Goal: Information Seeking & Learning: Learn about a topic

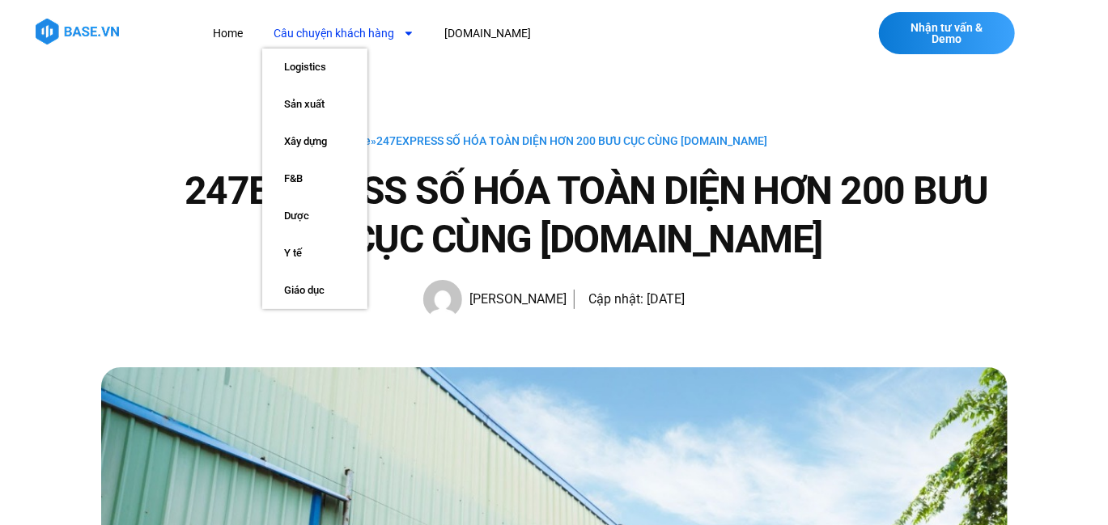
click at [360, 32] on link "Câu chuyện khách hàng" at bounding box center [344, 34] width 164 height 30
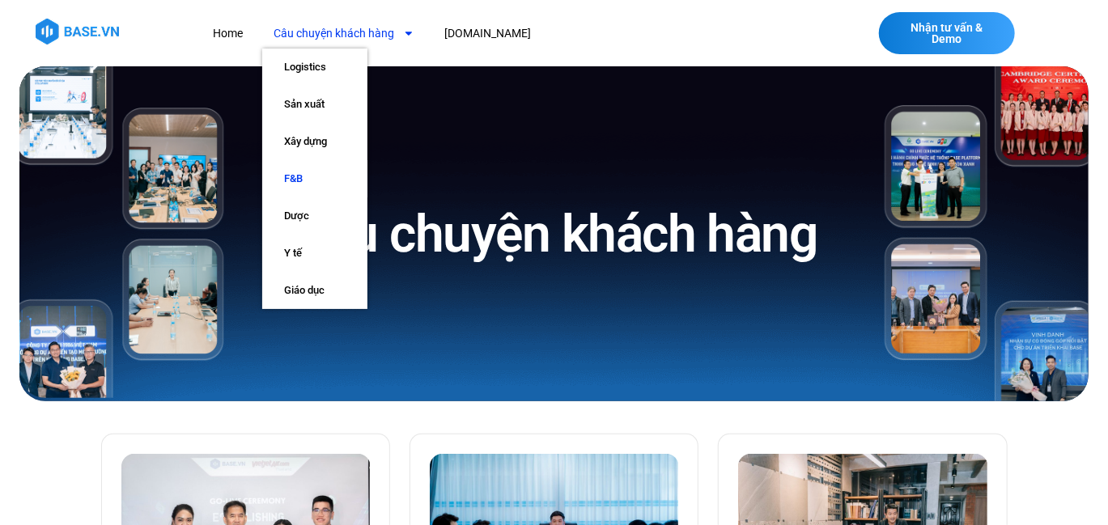
click at [296, 174] on link "F&B" at bounding box center [314, 178] width 105 height 37
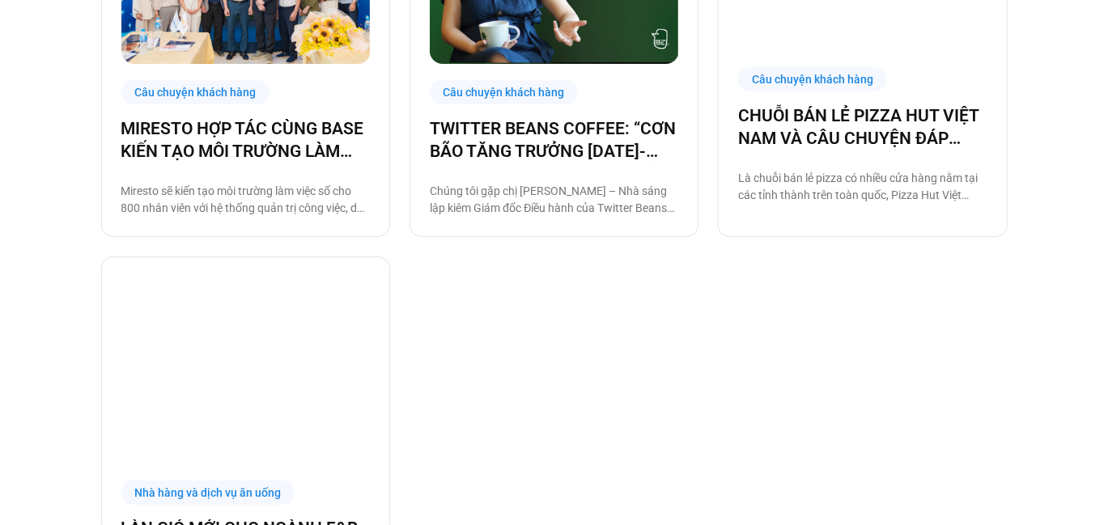
scroll to position [1221, 0]
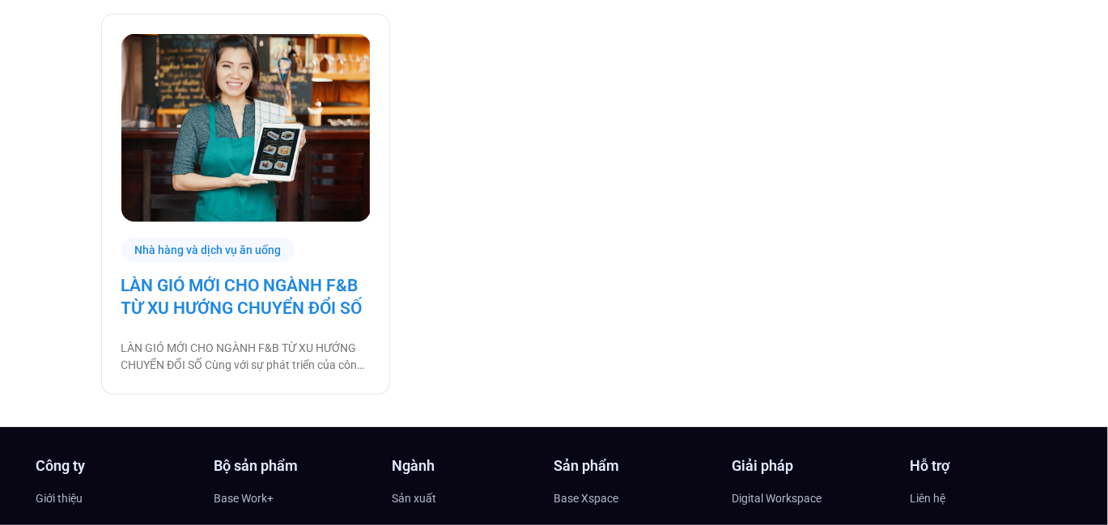
click at [286, 299] on link "LÀN GIÓ MỚI CHO NGÀNH F&B TỪ XU HƯỚNG CHUYỂN ĐỔI SỐ" at bounding box center [245, 297] width 248 height 45
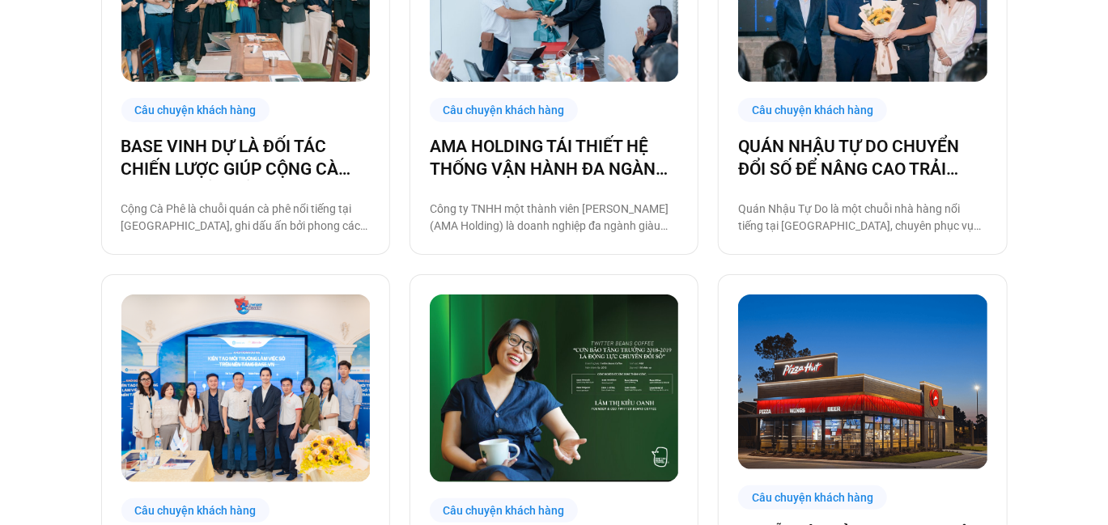
scroll to position [419, 0]
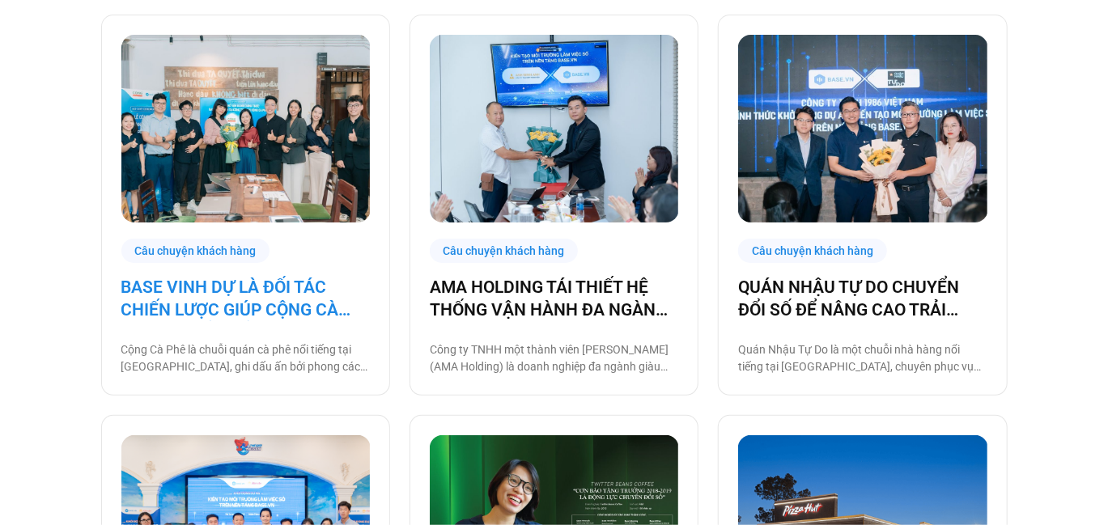
click at [261, 313] on link "BASE VINH DỰ LÀ ĐỐI TÁC CHIẾN LƯỢC GIÚP CỘNG CÀ PHÊ CHUYỂN ĐỔI SỐ VẬN HÀNH!" at bounding box center [245, 298] width 248 height 45
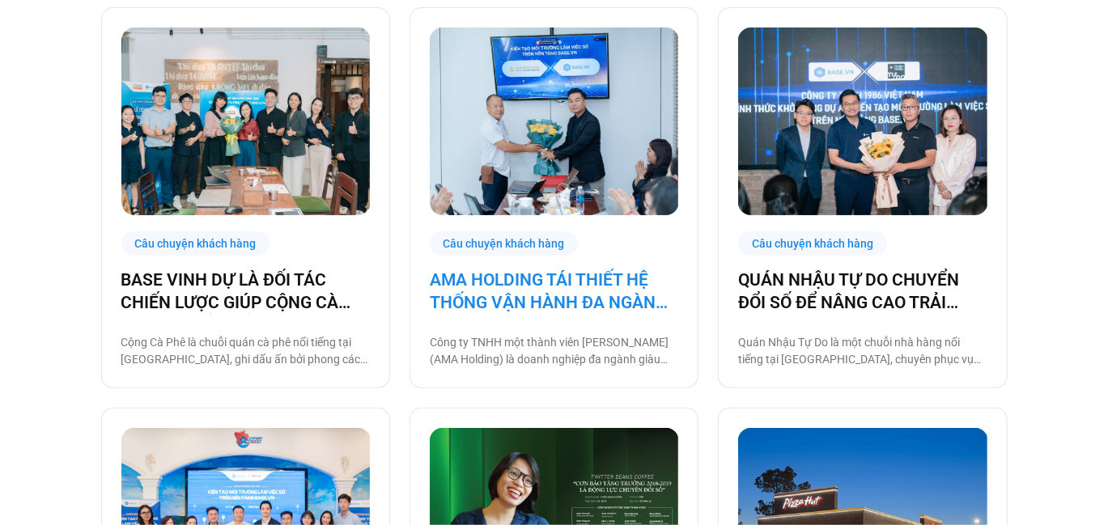
click at [576, 293] on link "AMA HOLDING TÁI THIẾT HỆ THỐNG VẬN HÀNH ĐA NGÀNH CÙNG BASE.VN" at bounding box center [554, 291] width 248 height 45
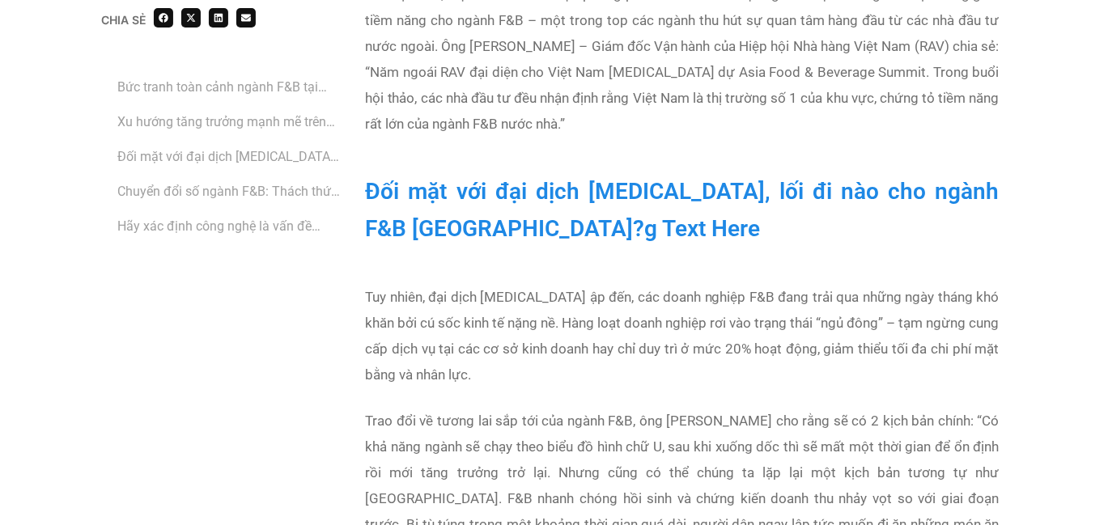
scroll to position [1456, 0]
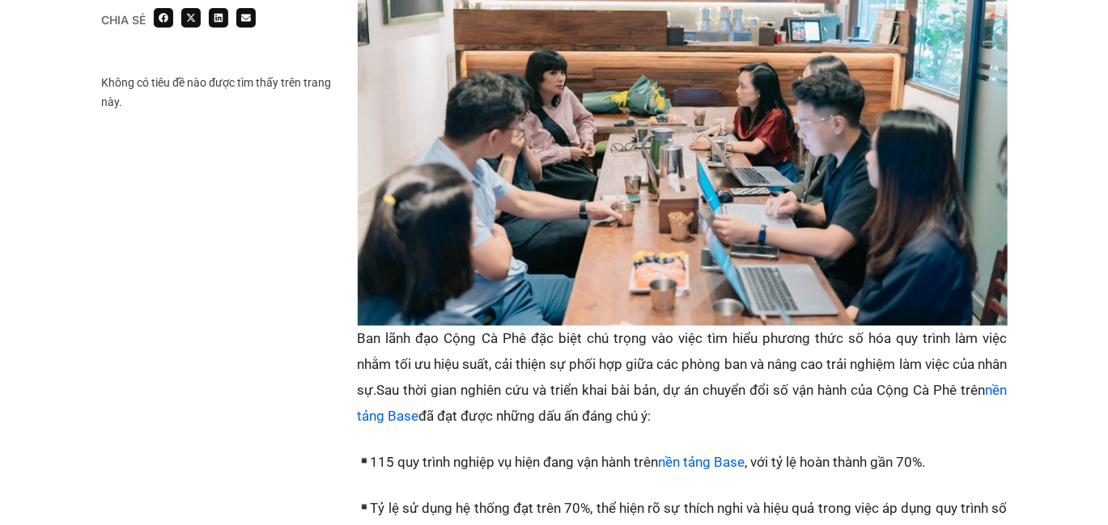
scroll to position [1402, 0]
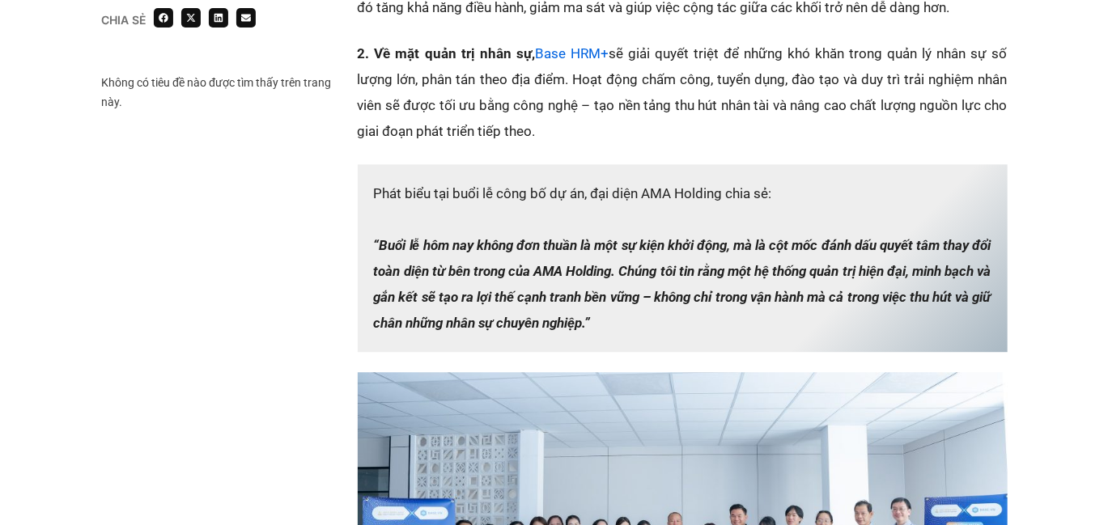
scroll to position [1953, 0]
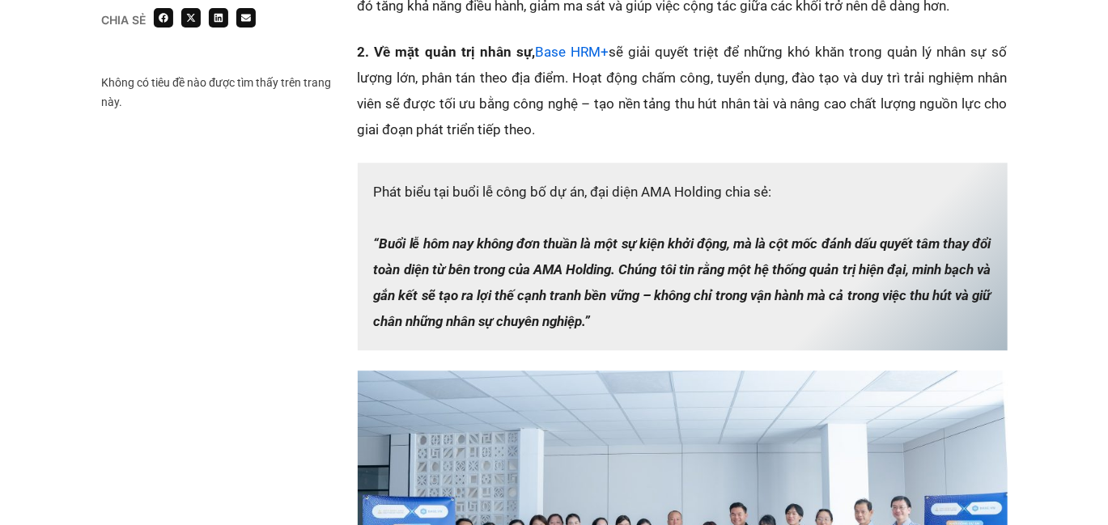
click at [567, 173] on p "Phát biểu tại buổi lễ công bố dự án, đại diện AMA Holding chia sẻ: “Buổi lễ hôm…" at bounding box center [683, 257] width 650 height 188
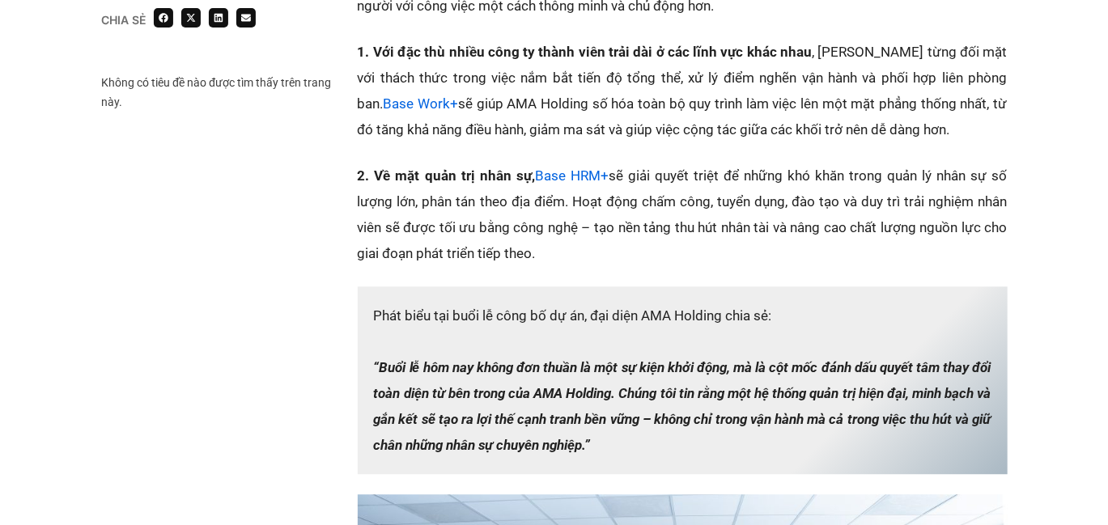
scroll to position [1791, 0]
